Goal: Transaction & Acquisition: Purchase product/service

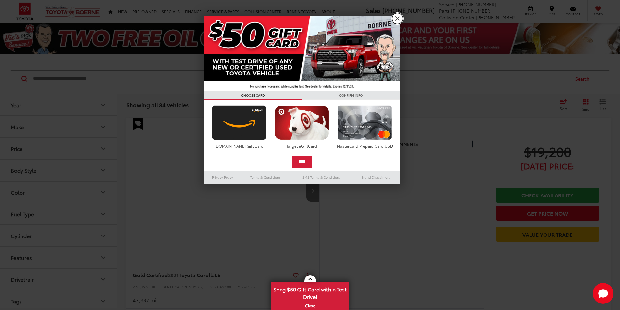
click at [394, 17] on link "X" at bounding box center [397, 18] width 11 height 11
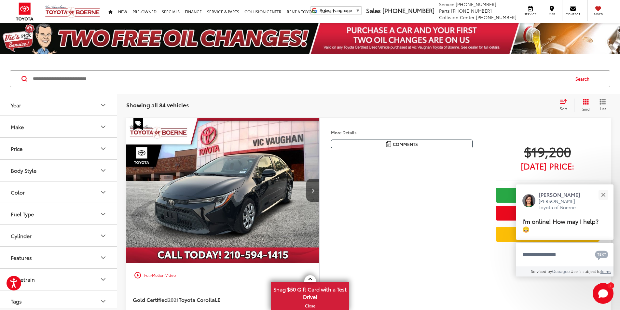
click at [79, 79] on input "Search by Make, Model, or Keyword" at bounding box center [300, 79] width 537 height 16
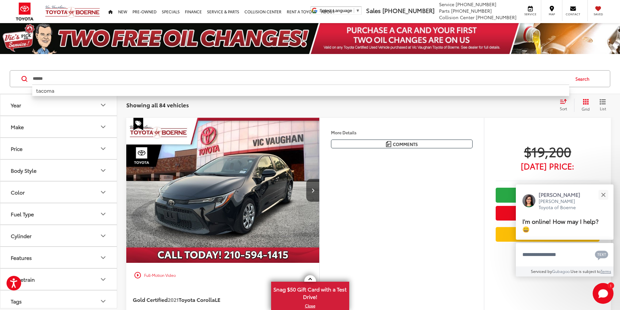
type input "******"
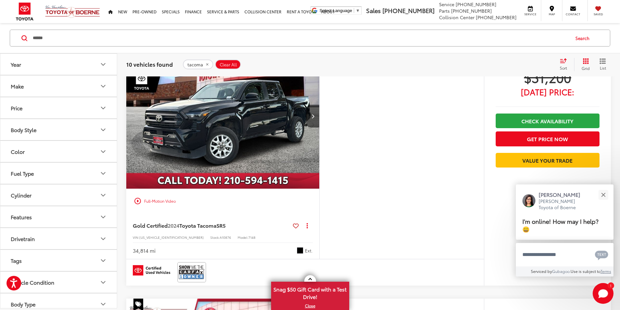
scroll to position [326, 0]
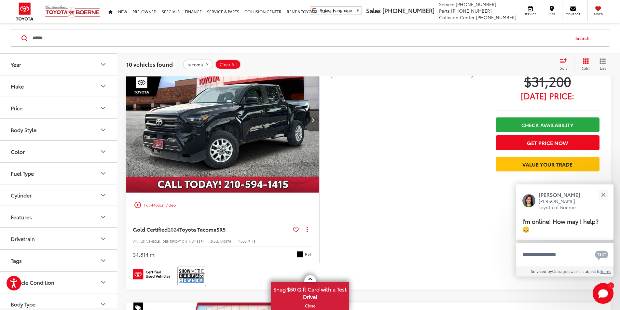
click at [162, 211] on div "play_circle_outline Full-Motion Video" at bounding box center [222, 205] width 183 height 12
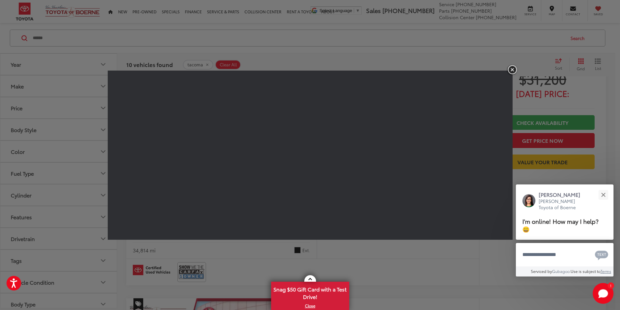
click at [514, 69] on img "button" at bounding box center [513, 69] width 12 height 11
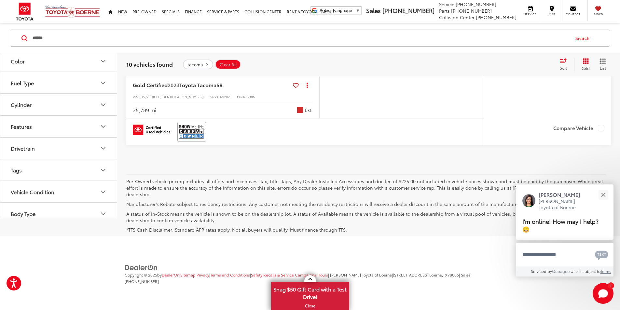
scroll to position [2628, 0]
click at [308, 306] on link "X" at bounding box center [310, 305] width 77 height 7
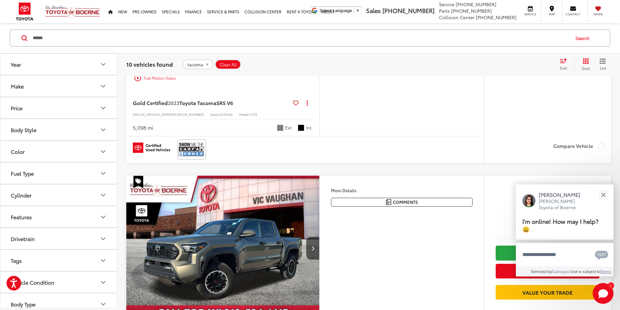
scroll to position [1749, 0]
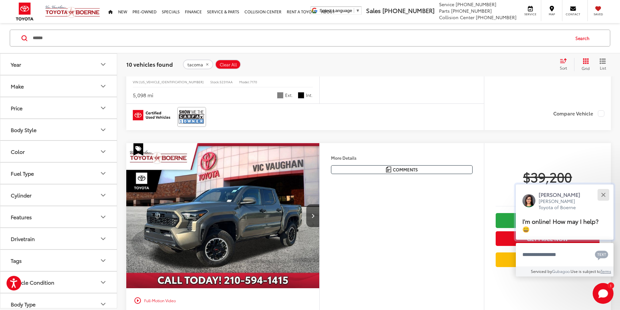
click at [603, 192] on button "Close" at bounding box center [604, 195] width 14 height 14
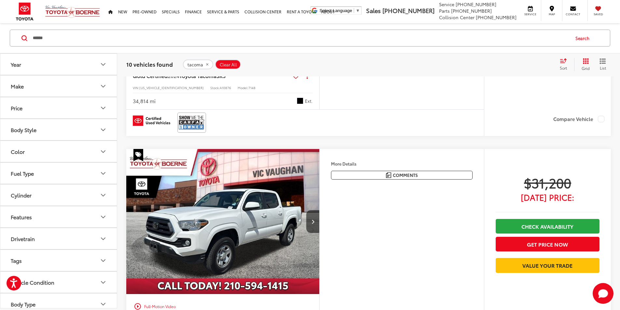
scroll to position [316, 0]
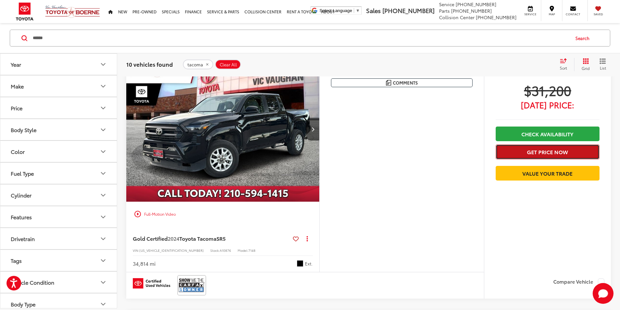
click at [540, 159] on button "Get Price Now" at bounding box center [548, 152] width 104 height 15
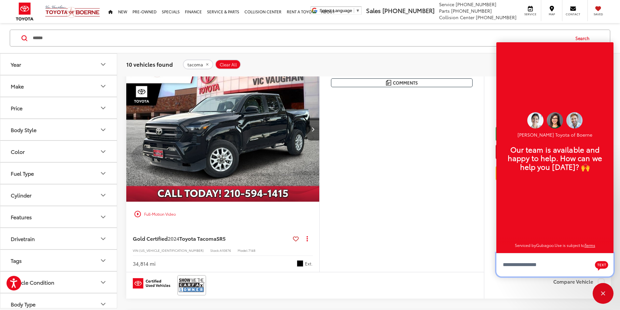
scroll to position [8, 0]
type textarea "**********"
click at [605, 263] on icon "Send Message" at bounding box center [604, 265] width 8 height 8
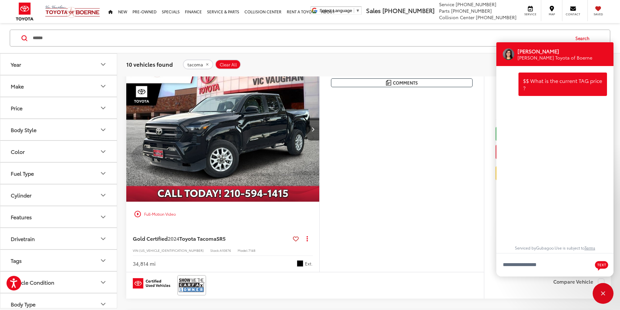
scroll to position [0, 0]
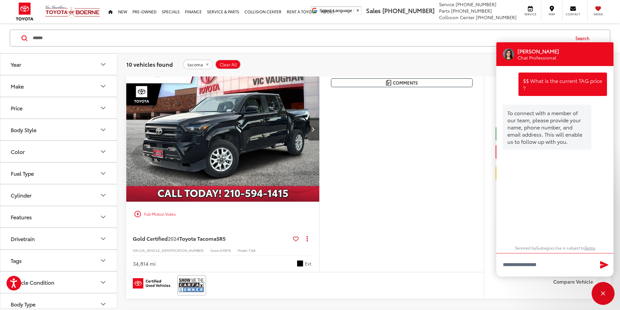
click at [605, 296] on div "Close" at bounding box center [603, 294] width 4 height 4
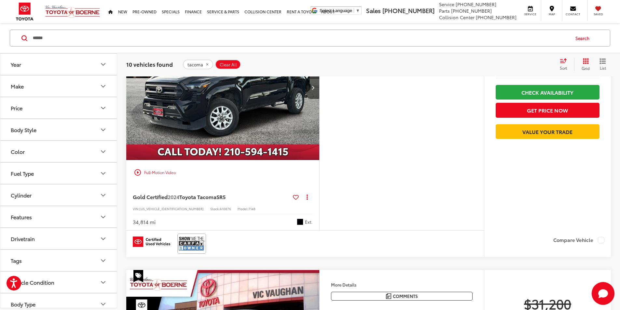
scroll to position [326, 0]
